Goal: Task Accomplishment & Management: Manage account settings

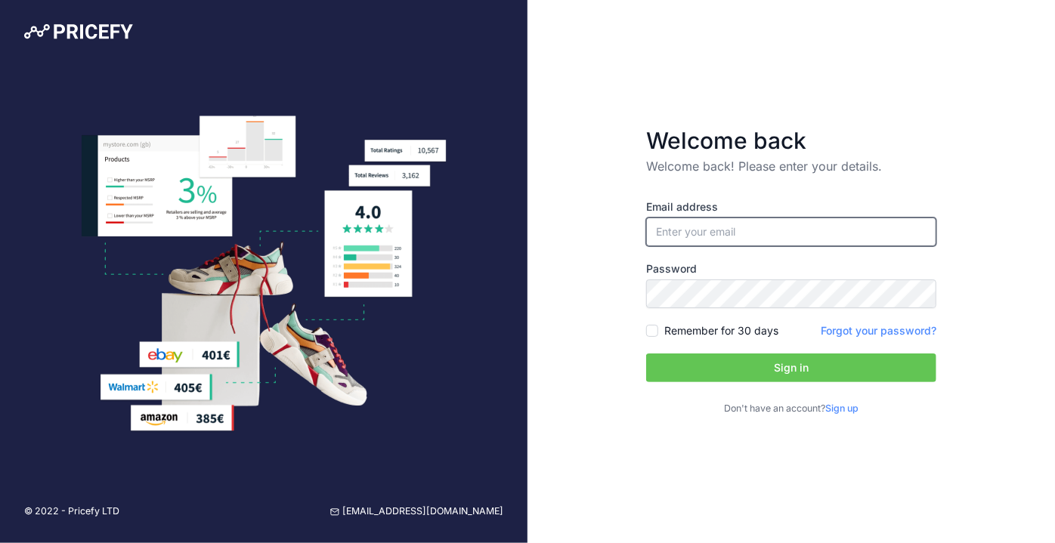
type input "[PERSON_NAME][EMAIL_ADDRESS][DOMAIN_NAME]"
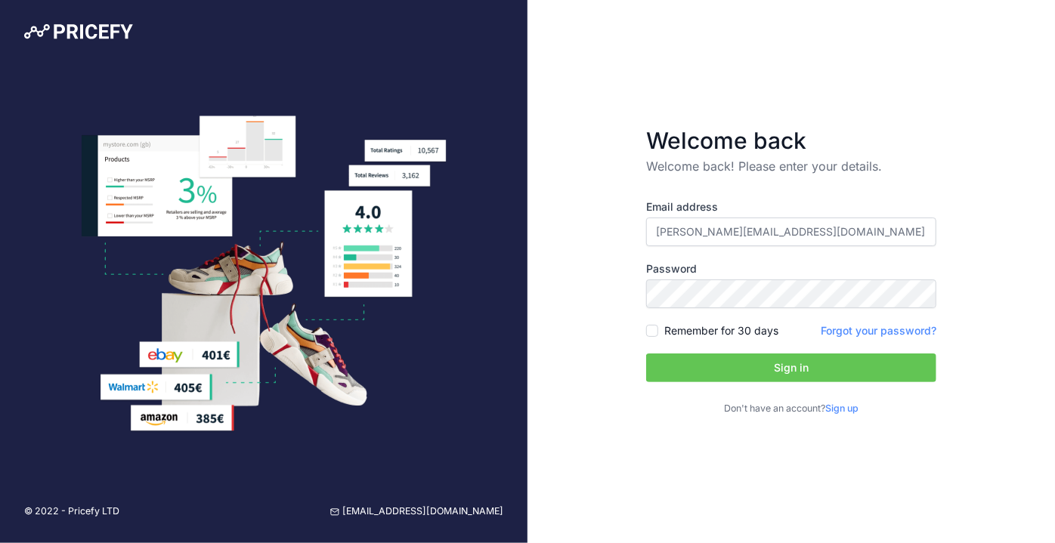
click at [758, 368] on button "Sign in" at bounding box center [791, 368] width 290 height 29
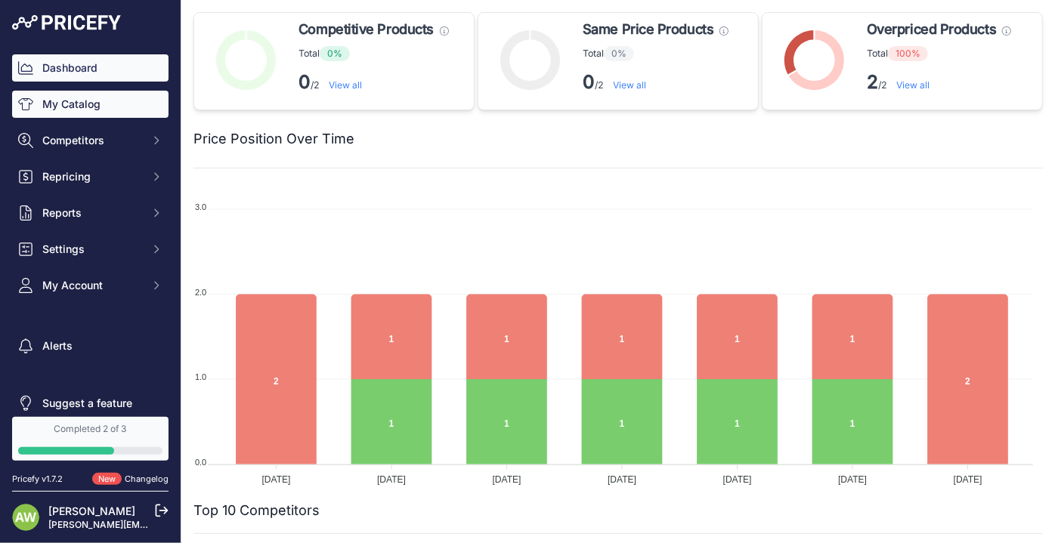
click at [79, 112] on link "My Catalog" at bounding box center [90, 104] width 156 height 27
